Goal: Find specific page/section: Find specific page/section

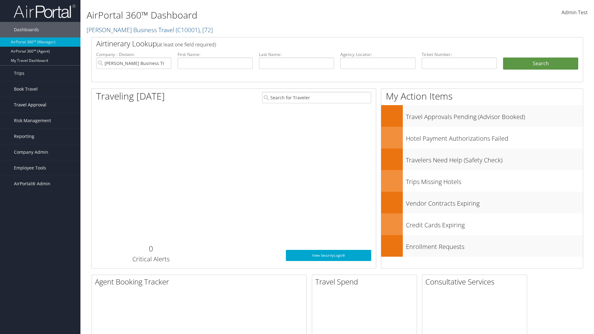
click at [40, 105] on span "Travel Approval" at bounding box center [30, 104] width 32 height 15
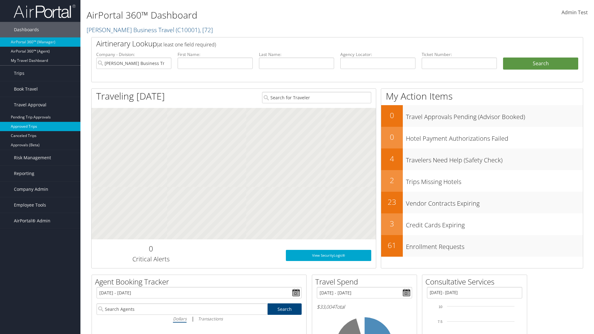
click at [40, 127] on link "Approved Trips" at bounding box center [40, 126] width 80 height 9
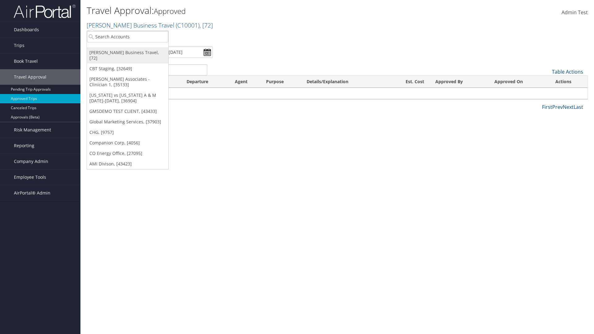
click at [127, 53] on link "[PERSON_NAME] Business Travel, [72]" at bounding box center [127, 55] width 81 height 16
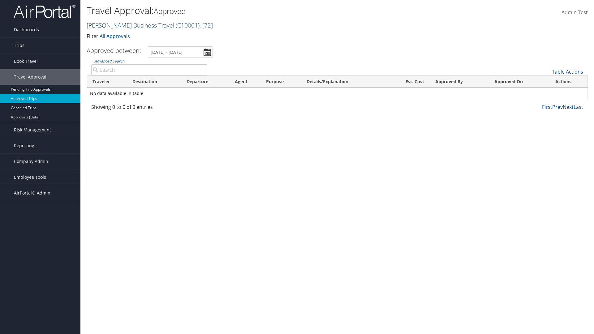
click at [127, 25] on link "Christopherson Business Travel ( C10001 ) , [ 72 ]" at bounding box center [150, 25] width 126 height 8
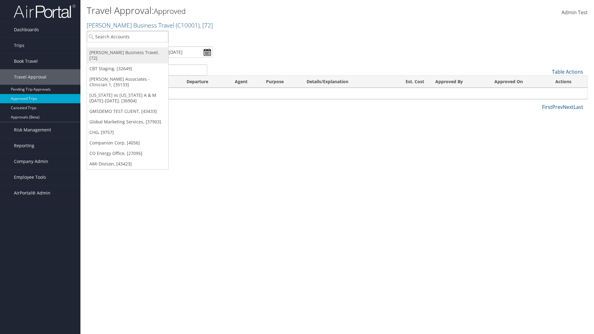
click at [127, 53] on link "[PERSON_NAME] Business Travel, [72]" at bounding box center [127, 55] width 81 height 16
